Goal: Navigation & Orientation: Find specific page/section

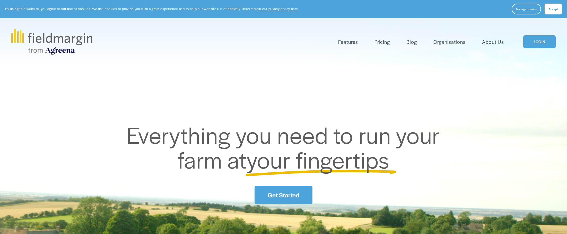
click at [544, 40] on link "LOGIN" at bounding box center [539, 41] width 32 height 13
